Goal: Obtain resource: Download file/media

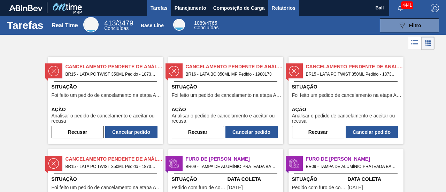
click at [288, 4] on span "Relatórios" at bounding box center [284, 8] width 24 height 8
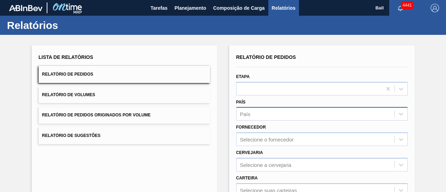
scroll to position [35, 0]
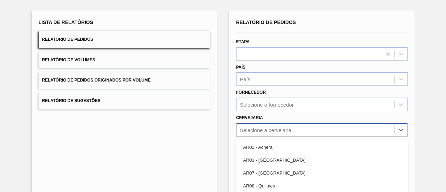
click at [301, 130] on div "option AR08 - Quilmes focused, 4 of 92. 92 results available. Use Up and Down t…" at bounding box center [321, 130] width 171 height 14
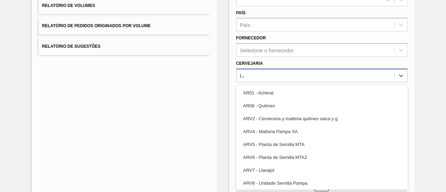
type input "LAG"
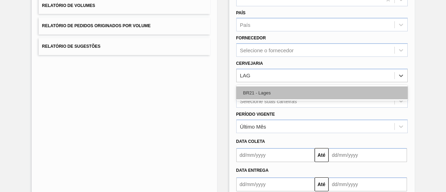
click at [257, 90] on div "BR21 - Lages" at bounding box center [321, 92] width 171 height 13
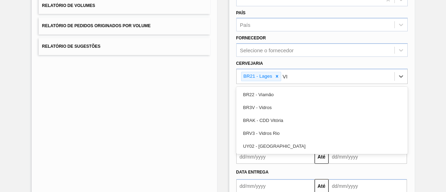
type input "VIA"
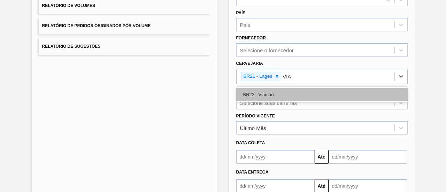
click at [265, 91] on div "BR22 - Viamão" at bounding box center [321, 94] width 171 height 13
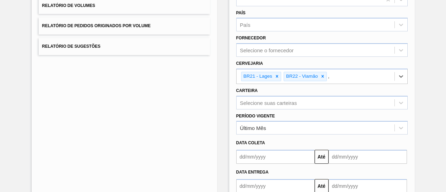
type input "AG"
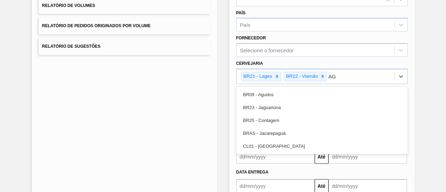
drag, startPoint x: 253, startPoint y: 90, endPoint x: 258, endPoint y: 92, distance: 5.0
click at [254, 90] on div "BR09 - Agudos" at bounding box center [321, 94] width 171 height 13
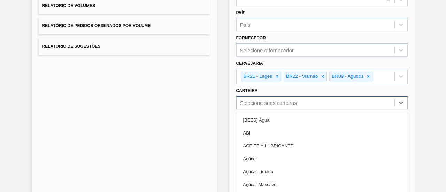
click at [306, 99] on div "option ABI focused, 2 of 101. 101 results available. Use Up and Down to choose …" at bounding box center [321, 103] width 171 height 14
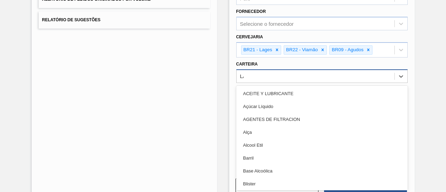
type input "LAT"
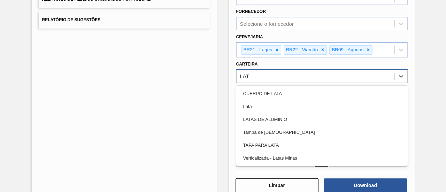
click at [306, 100] on div "Lata" at bounding box center [321, 106] width 171 height 13
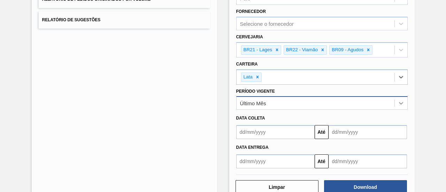
click at [404, 103] on div at bounding box center [401, 103] width 13 height 13
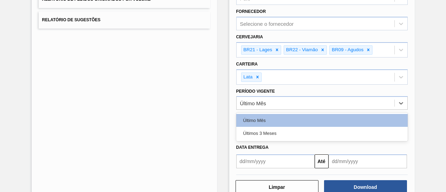
click at [320, 132] on div "Últimos 3 Meses" at bounding box center [321, 133] width 171 height 13
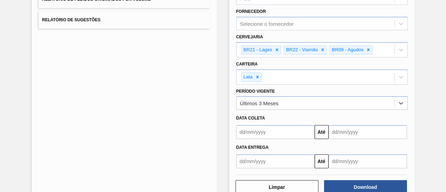
scroll to position [133, 0]
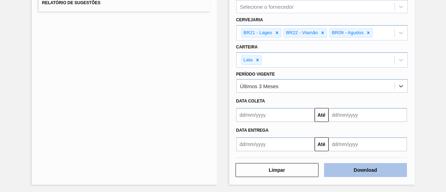
click at [365, 168] on button "Download" at bounding box center [365, 170] width 83 height 14
